Goal: Information Seeking & Learning: Find specific fact

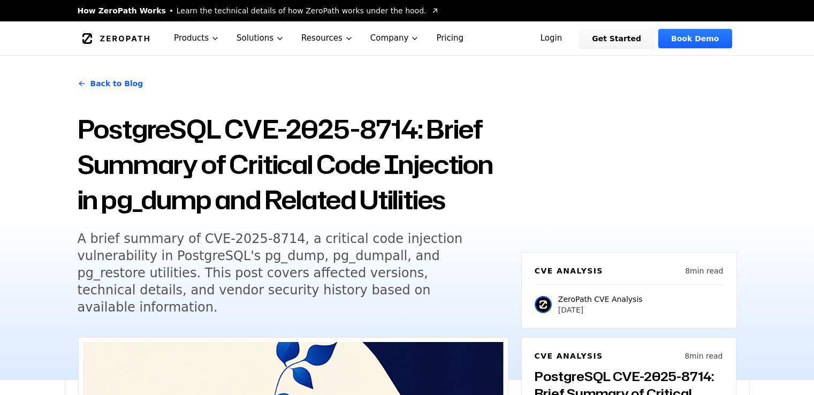
scroll to position [827, 0]
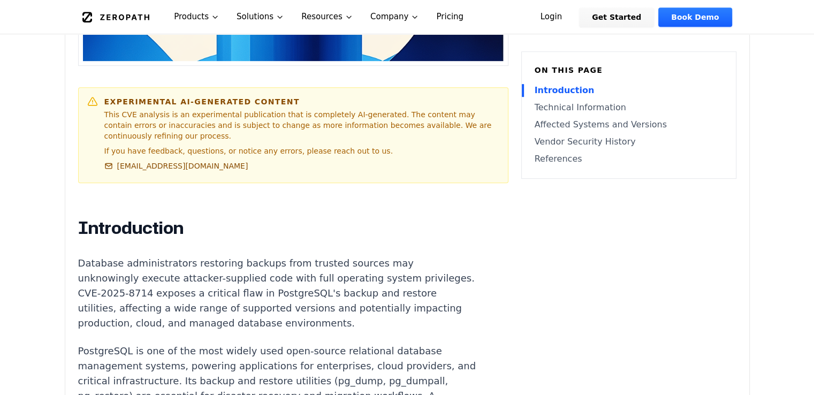
scroll to position [482, 0]
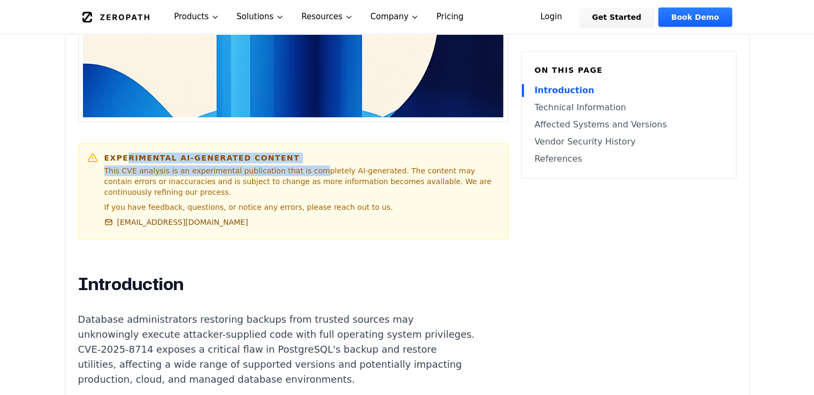
drag, startPoint x: 122, startPoint y: 141, endPoint x: 298, endPoint y: 157, distance: 176.2
click at [298, 157] on div "Experimental AI-Generated Content This CVE analysis is an experimental publicat…" at bounding box center [301, 191] width 395 height 78
click at [293, 165] on p "This CVE analysis is an experimental publication that is completely AI-generate…" at bounding box center [301, 181] width 395 height 32
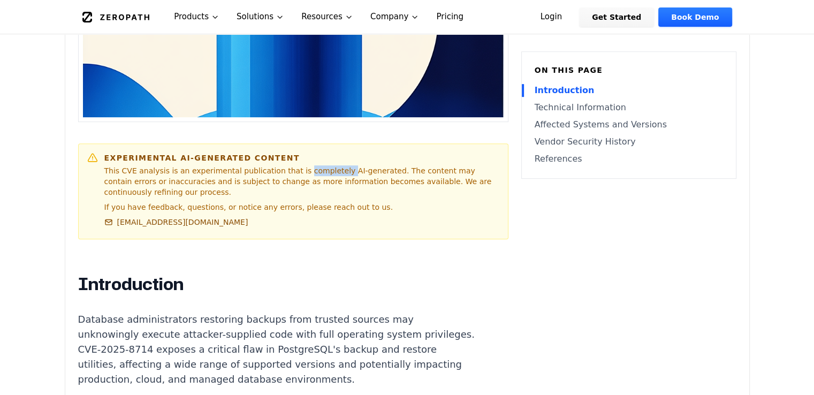
click at [293, 165] on p "This CVE analysis is an experimental publication that is completely AI-generate…" at bounding box center [301, 181] width 395 height 32
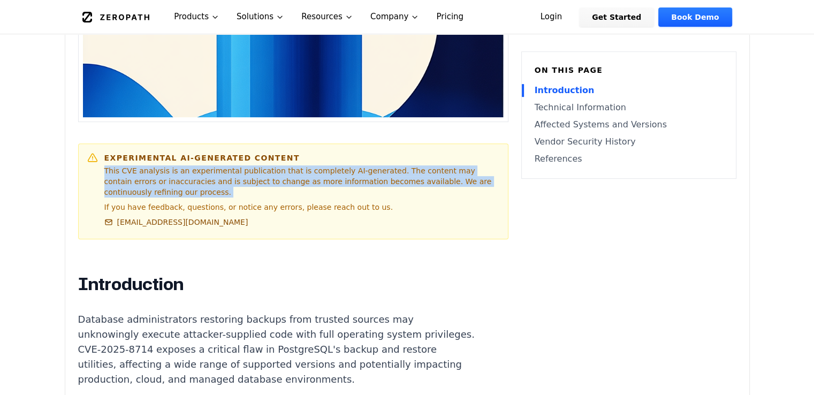
click at [293, 165] on p "This CVE analysis is an experimental publication that is completely AI-generate…" at bounding box center [301, 181] width 395 height 32
click at [294, 166] on p "This CVE analysis is an experimental publication that is completely AI-generate…" at bounding box center [301, 181] width 395 height 32
drag, startPoint x: 108, startPoint y: 151, endPoint x: 509, endPoint y: 163, distance: 401.5
click at [440, 165] on p "This CVE analysis is an experimental publication that is completely AI-generate…" at bounding box center [301, 181] width 395 height 32
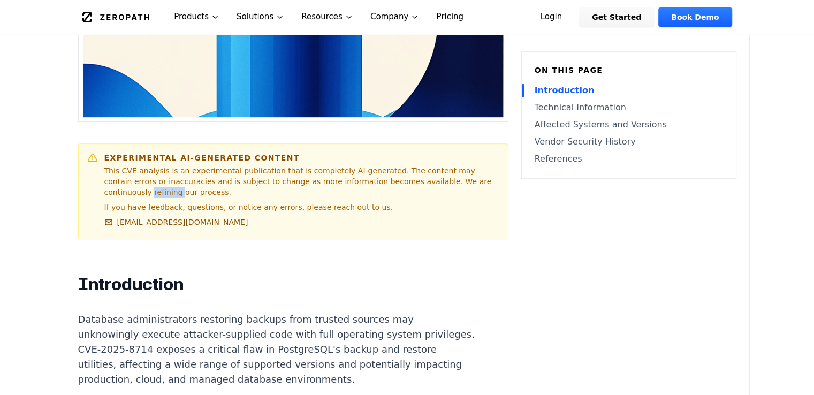
click at [440, 165] on p "This CVE analysis is an experimental publication that is completely AI-generate…" at bounding box center [301, 181] width 395 height 32
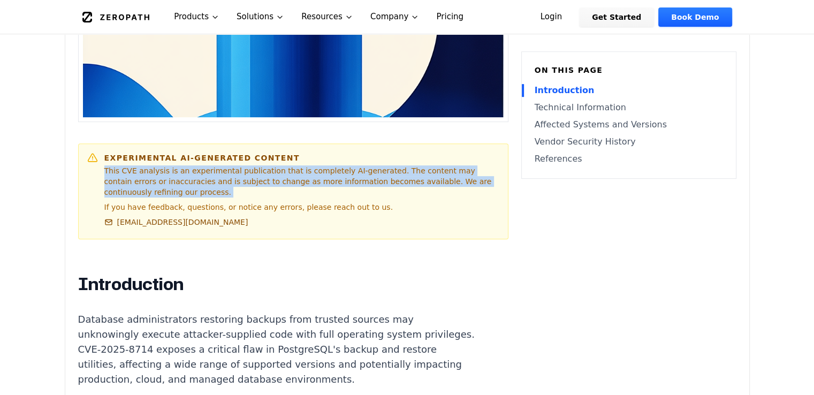
click at [440, 165] on p "This CVE analysis is an experimental publication that is completely AI-generate…" at bounding box center [301, 181] width 395 height 32
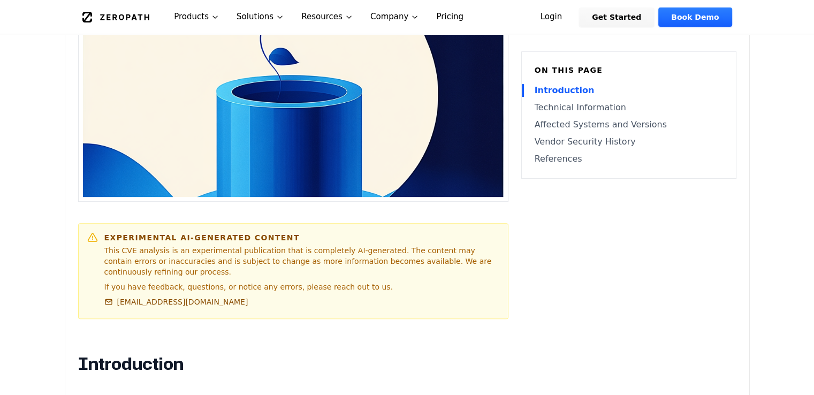
scroll to position [535, 0]
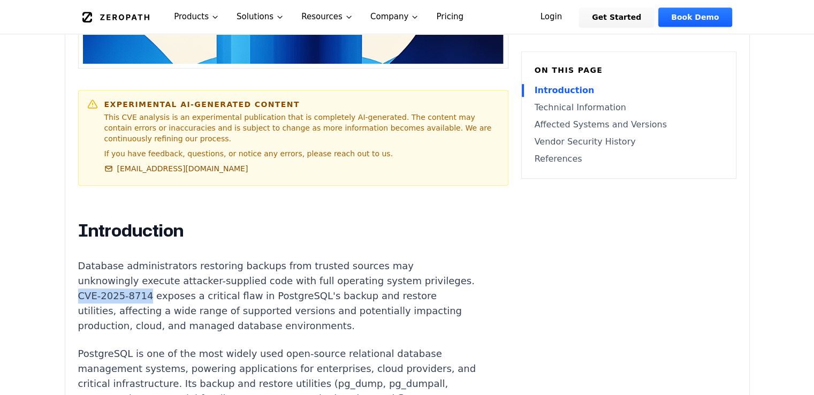
drag, startPoint x: 120, startPoint y: 268, endPoint x: 187, endPoint y: 269, distance: 66.9
click at [187, 269] on p "Database administrators restoring backups from trusted sources may unknowingly …" at bounding box center [277, 295] width 398 height 75
copy p "CVE-2025-8714"
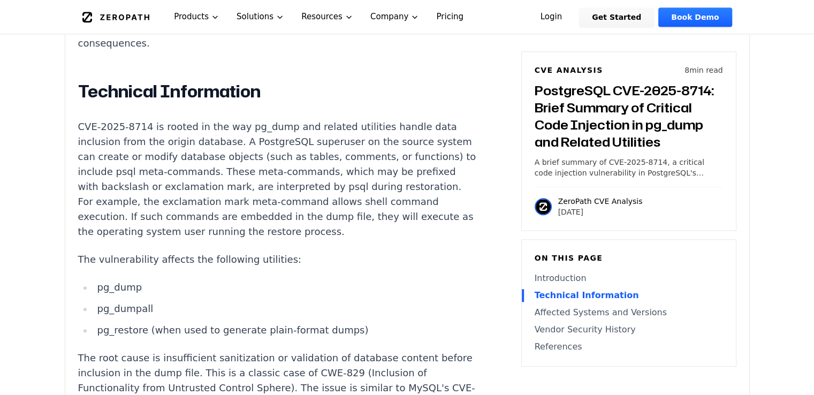
scroll to position [803, 0]
